Goal: Check status: Check status

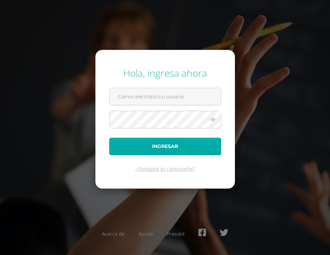
type input "20190378"
click at [163, 146] on button "Ingresar" at bounding box center [165, 147] width 112 height 18
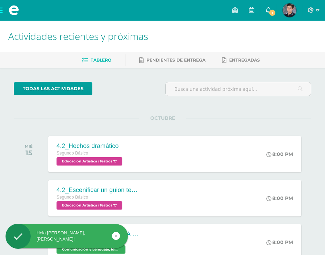
click at [271, 12] on span "1" at bounding box center [272, 13] width 8 height 8
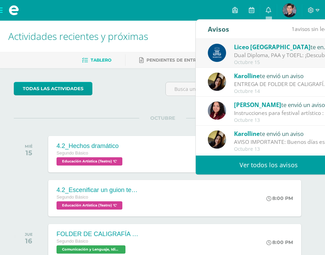
click at [262, 56] on div "Dual Diploma, PAA y TOEFL: ¡Descubre un proyecto educativo innovador para ti y …" at bounding box center [282, 55] width 96 height 8
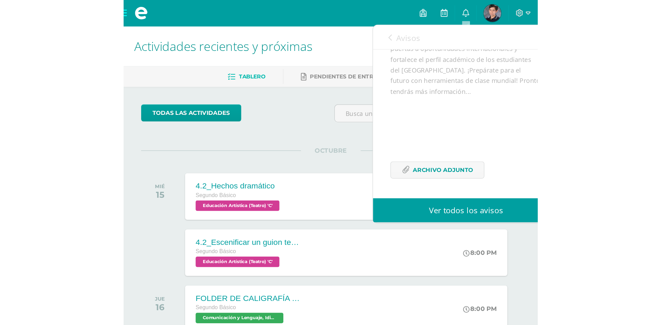
scroll to position [122, 0]
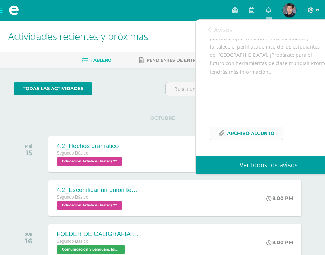
click at [253, 133] on span "Archivo Adjunto" at bounding box center [250, 133] width 47 height 13
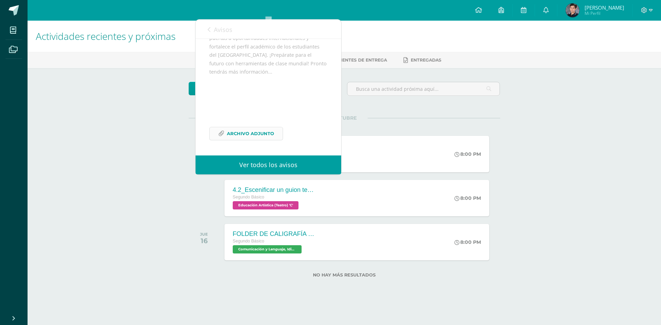
scroll to position [134, 0]
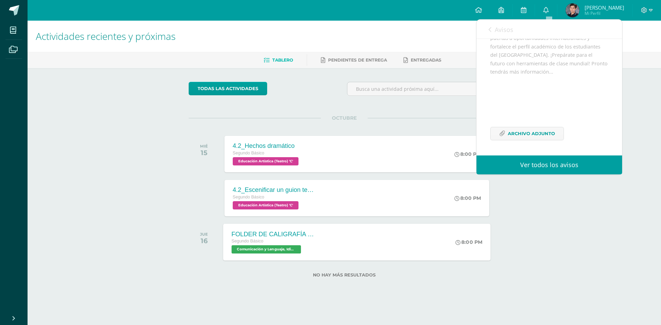
click at [254, 248] on span "Comunicación y Lenguaje, Idioma Español 'C'" at bounding box center [266, 249] width 70 height 8
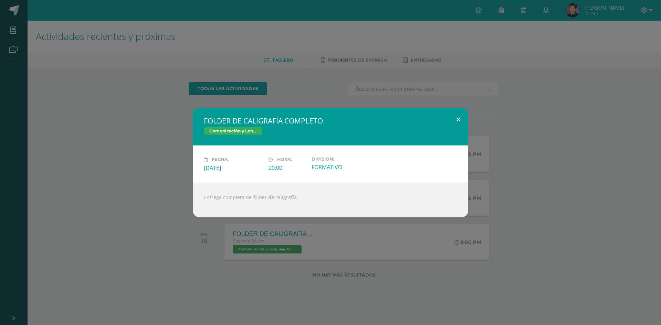
click at [329, 117] on button at bounding box center [458, 119] width 20 height 23
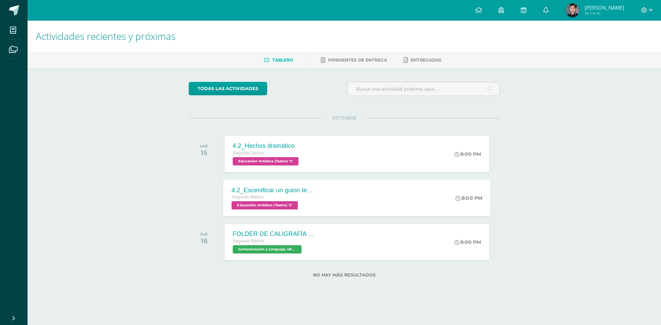
click at [266, 203] on span "Educación Artística (Teatro) 'C'" at bounding box center [264, 205] width 66 height 8
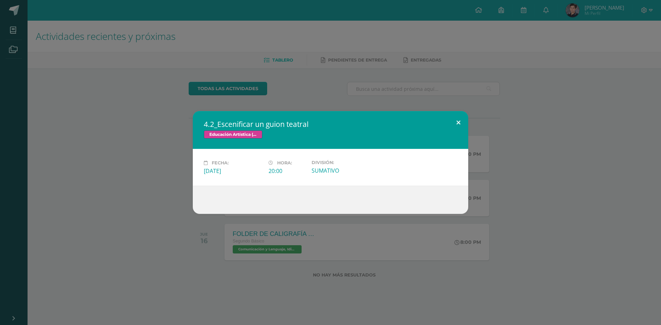
click at [329, 123] on button at bounding box center [458, 122] width 20 height 23
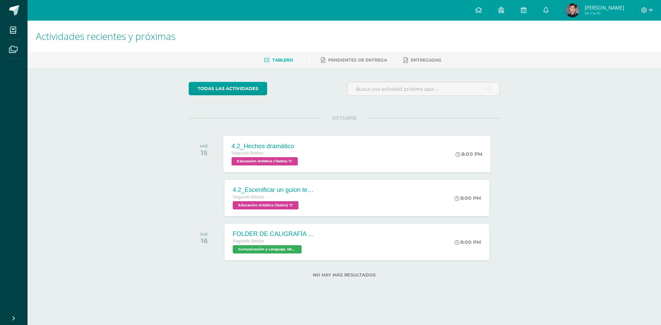
click at [264, 165] on span "Educación Artística (Teatro) 'C'" at bounding box center [264, 161] width 66 height 8
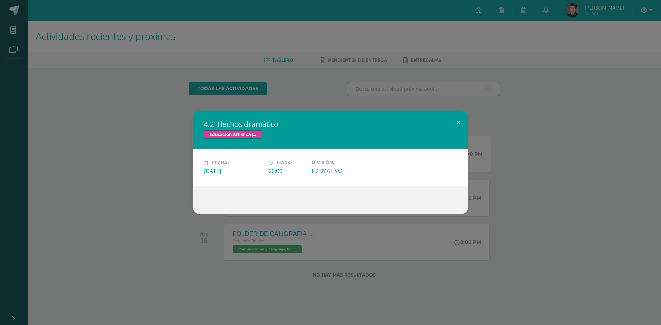
click at [329, 121] on button at bounding box center [458, 122] width 20 height 23
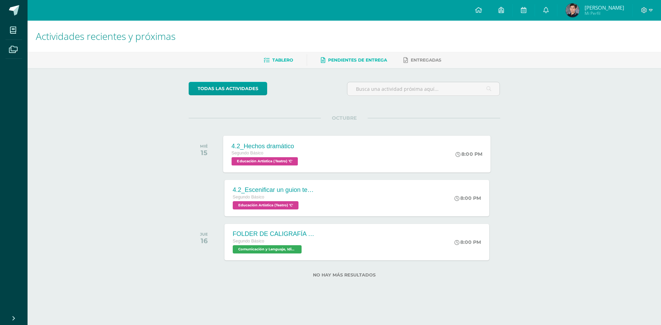
click at [329, 62] on span "Pendientes de entrega" at bounding box center [357, 59] width 59 height 5
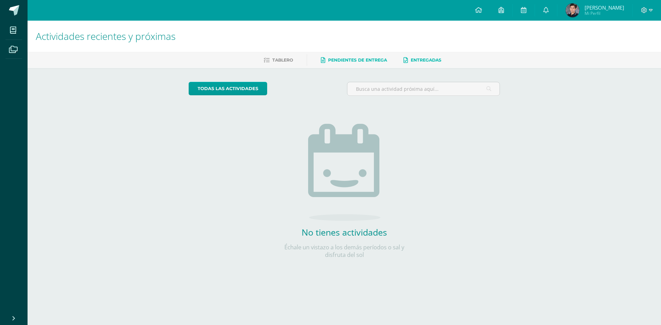
click at [423, 63] on span "Entregadas" at bounding box center [426, 59] width 31 height 5
click at [652, 10] on icon at bounding box center [651, 10] width 4 height 6
click at [620, 48] on span "Cerrar sesión" at bounding box center [628, 47] width 31 height 7
